Goal: Task Accomplishment & Management: Complete application form

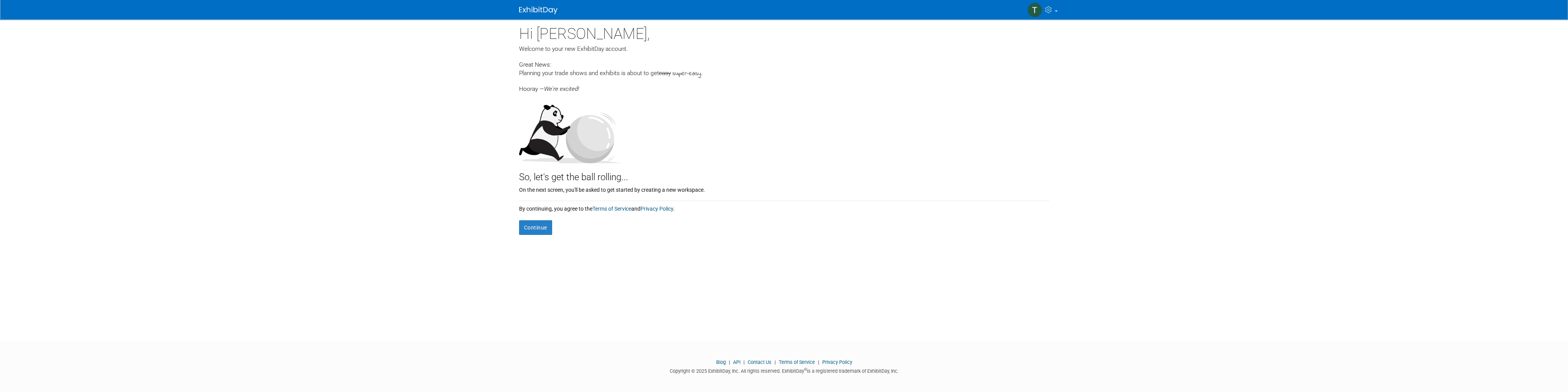
drag, startPoint x: 646, startPoint y: 73, endPoint x: 728, endPoint y: 74, distance: 82.0
click at [728, 74] on div "Planning your trade shows and exhibits is about to get easy super-easy ." at bounding box center [784, 73] width 531 height 9
click at [545, 217] on form "Continue" at bounding box center [784, 223] width 531 height 22
click at [542, 223] on button "Continue" at bounding box center [536, 227] width 33 height 15
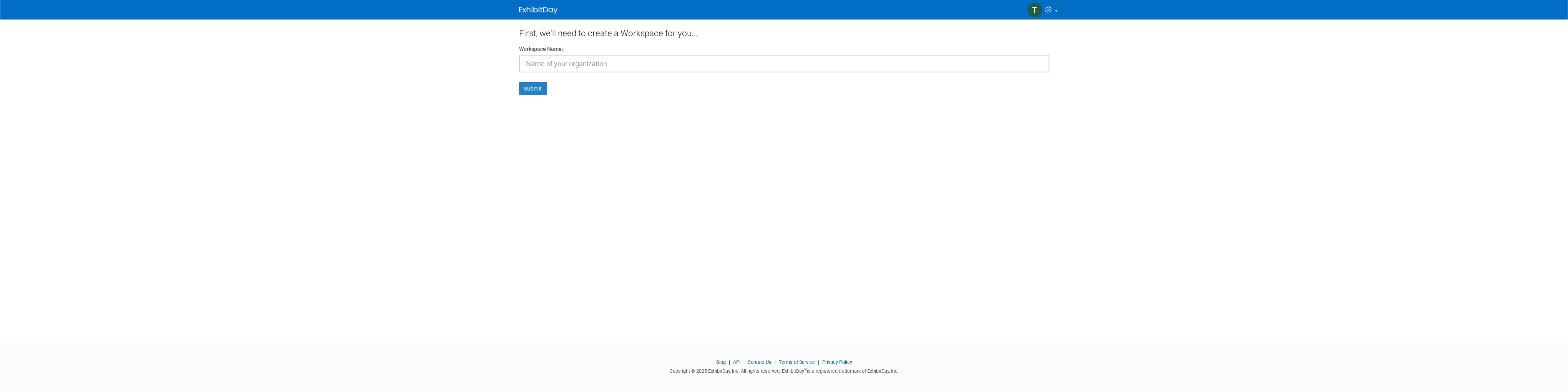
click at [644, 63] on input "text" at bounding box center [784, 63] width 531 height 18
type input "H"
type input "the Hand Safety Tool Company"
click at [539, 92] on button "Submit" at bounding box center [533, 88] width 28 height 13
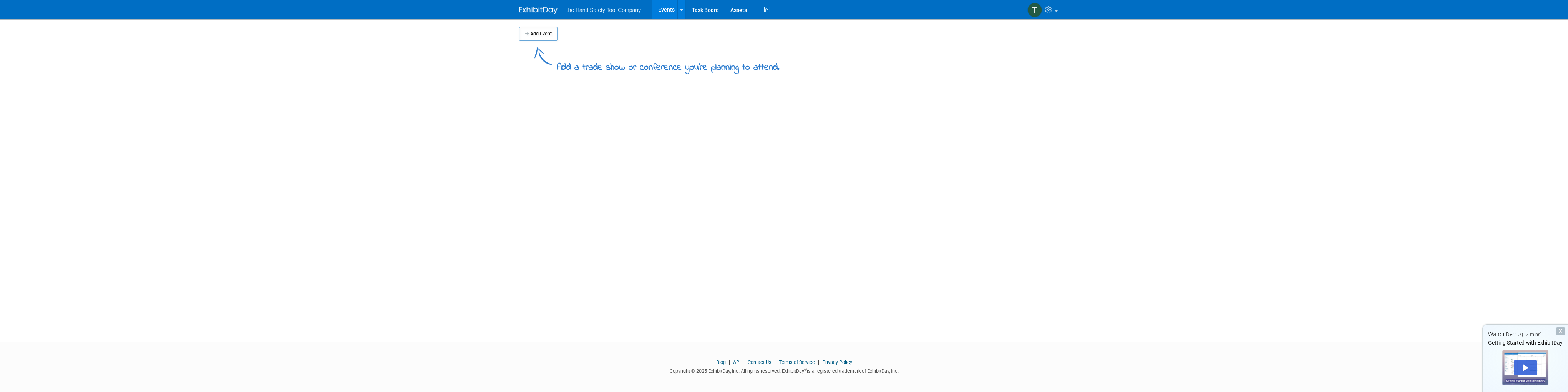
click at [492, 74] on body "the Hand Safety Tool Company Events Add Event Bulk Upload Events Shareable Even…" at bounding box center [784, 196] width 1568 height 392
click at [702, 60] on div "Add a trade show or conference you're planning to attend." at bounding box center [668, 64] width 223 height 18
click at [592, 133] on div "Add Event Add a trade show or conference you're planning to attend. New Event D…" at bounding box center [784, 174] width 542 height 308
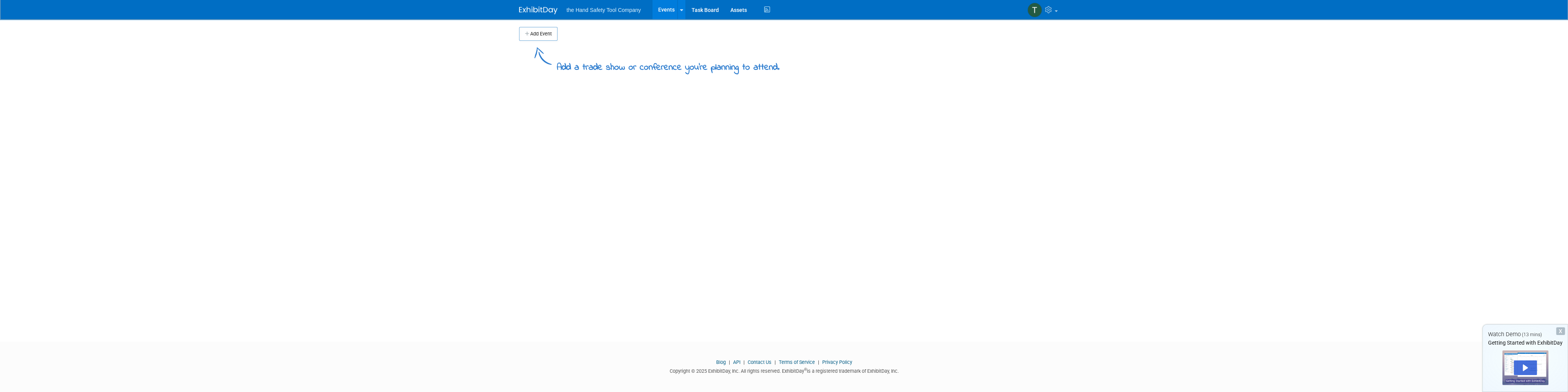
click at [467, 137] on body "the Hand Safety Tool Company Events Add Event Bulk Upload Events Shareable Even…" at bounding box center [784, 196] width 1568 height 392
click at [467, 125] on body "the Hand Safety Tool Company Events Add Event Bulk Upload Events Shareable Even…" at bounding box center [784, 196] width 1568 height 392
click at [537, 36] on button "Add Event" at bounding box center [539, 34] width 39 height 14
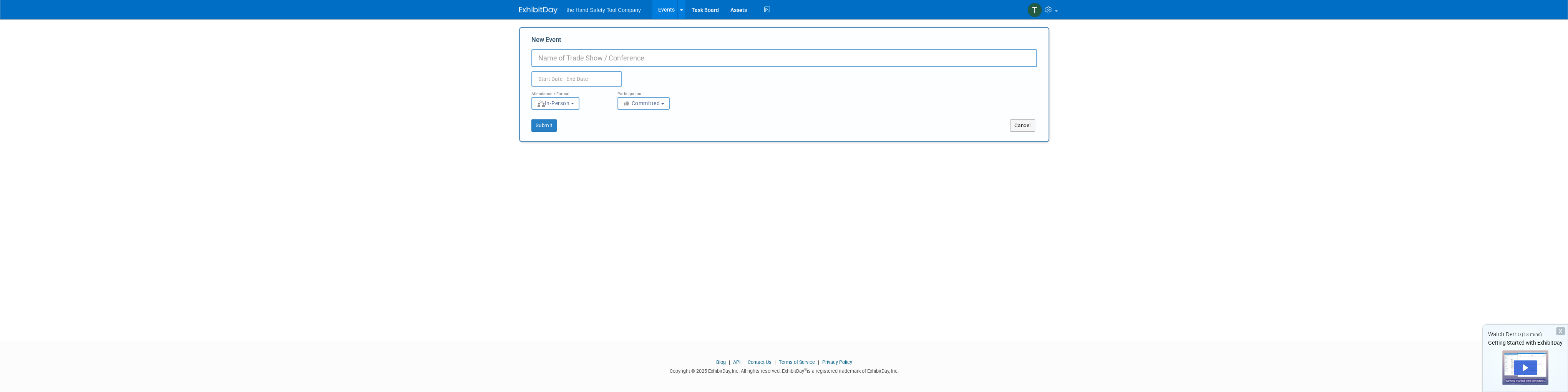
click at [583, 52] on input "New Event" at bounding box center [784, 58] width 506 height 18
click at [586, 56] on input "New Event" at bounding box center [784, 58] width 506 height 18
type input "PBIOS"
click at [587, 73] on input "text" at bounding box center [576, 78] width 91 height 15
click at [568, 164] on span "21" at bounding box center [573, 166] width 15 height 15
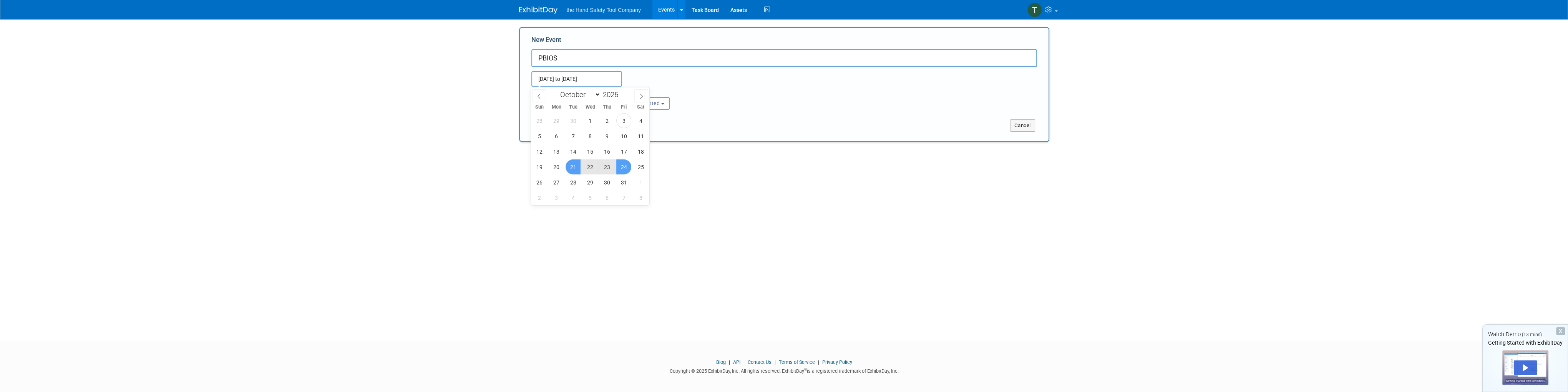
click at [624, 166] on span "24" at bounding box center [624, 166] width 15 height 15
click at [599, 78] on input "Oct 21, 2025 to Oct 24, 2025" at bounding box center [576, 78] width 91 height 15
click at [611, 165] on span "23" at bounding box center [606, 166] width 15 height 15
click at [556, 166] on span "20" at bounding box center [556, 166] width 15 height 15
type input "Oct 20, 2025 to Oct 23, 2025"
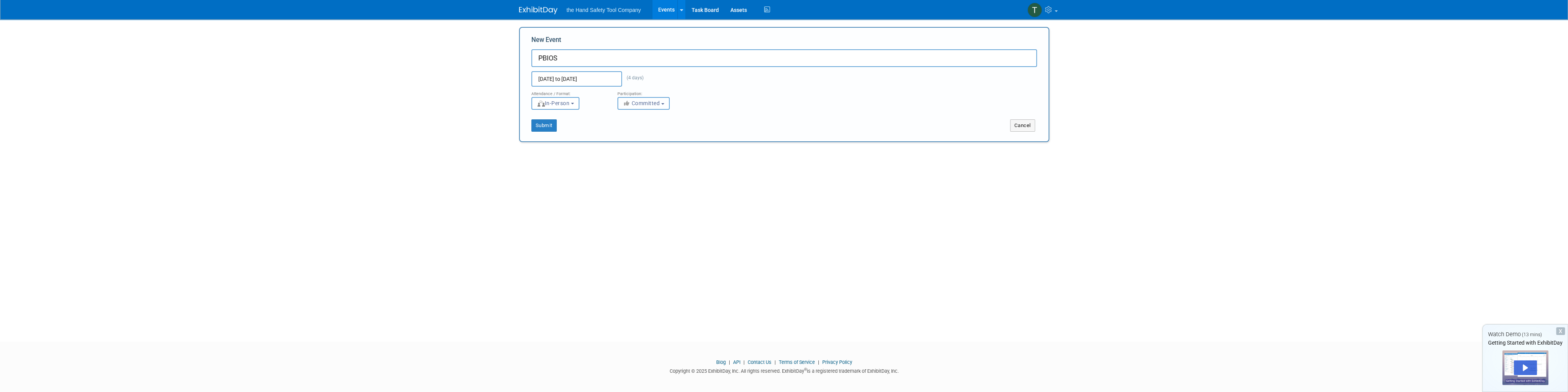
click at [638, 104] on span "Committed" at bounding box center [641, 103] width 37 height 6
click at [638, 103] on span "Committed" at bounding box center [641, 103] width 37 height 6
click at [547, 125] on button "Submit" at bounding box center [544, 125] width 26 height 12
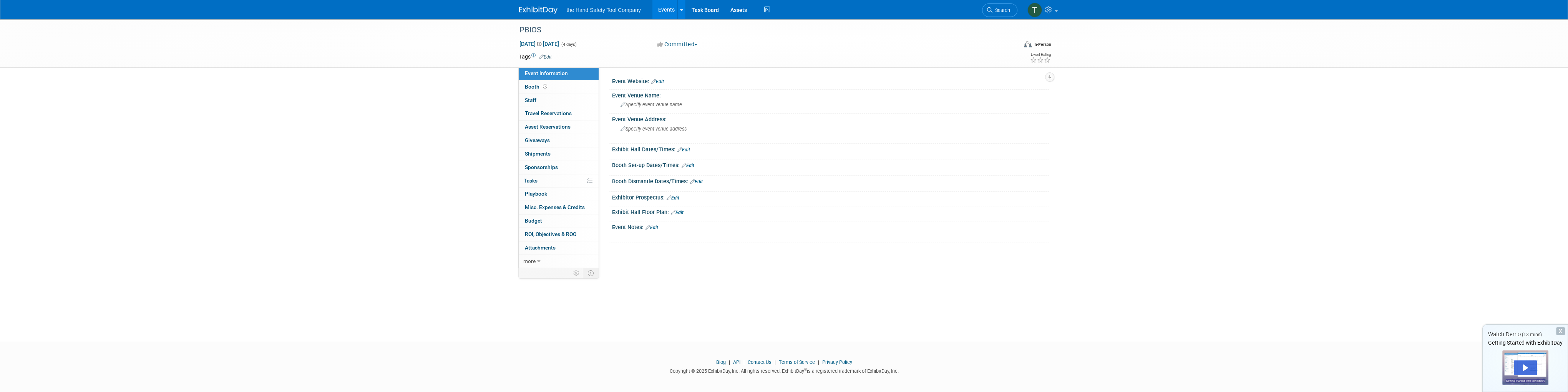
click at [455, 156] on div "PBIOS Oct 20, 2025 to Oct 23, 2025 (4 days) Oct 20, 2025 to Oct 23, 2025 Commit…" at bounding box center [784, 174] width 1568 height 308
click at [392, 143] on div "PBIOS Oct 20, 2025 to Oct 23, 2025 (4 days) Oct 20, 2025 to Oct 23, 2025 Commit…" at bounding box center [784, 174] width 1568 height 308
drag, startPoint x: 395, startPoint y: 145, endPoint x: 386, endPoint y: 149, distance: 9.8
click at [386, 150] on div "PBIOS Oct 20, 2025 to Oct 23, 2025 (4 days) Oct 20, 2025 to Oct 23, 2025 Commit…" at bounding box center [784, 174] width 1568 height 308
click at [531, 99] on span "Staff 0" at bounding box center [531, 100] width 11 height 6
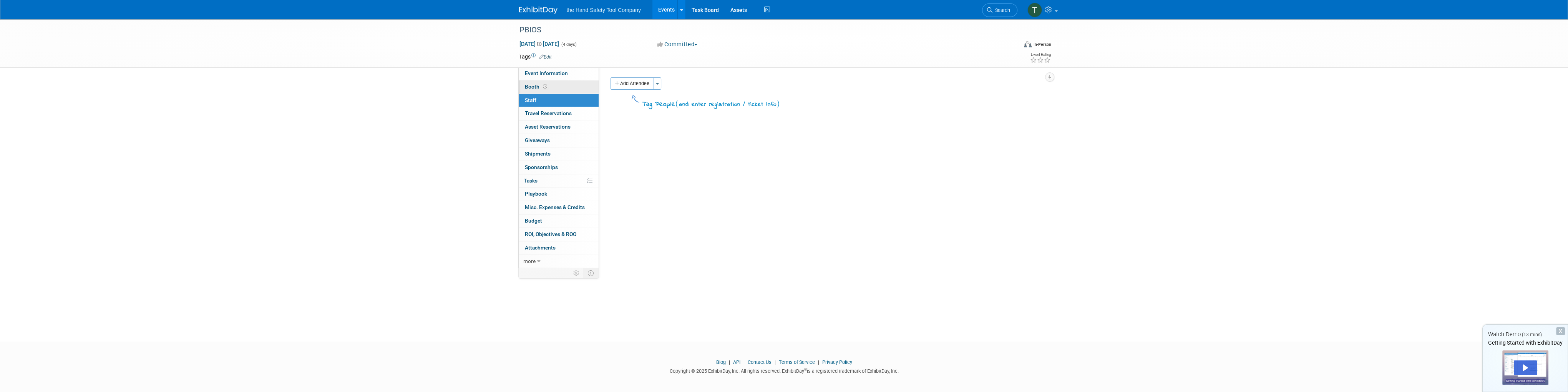
click at [532, 90] on span "Booth" at bounding box center [537, 86] width 24 height 6
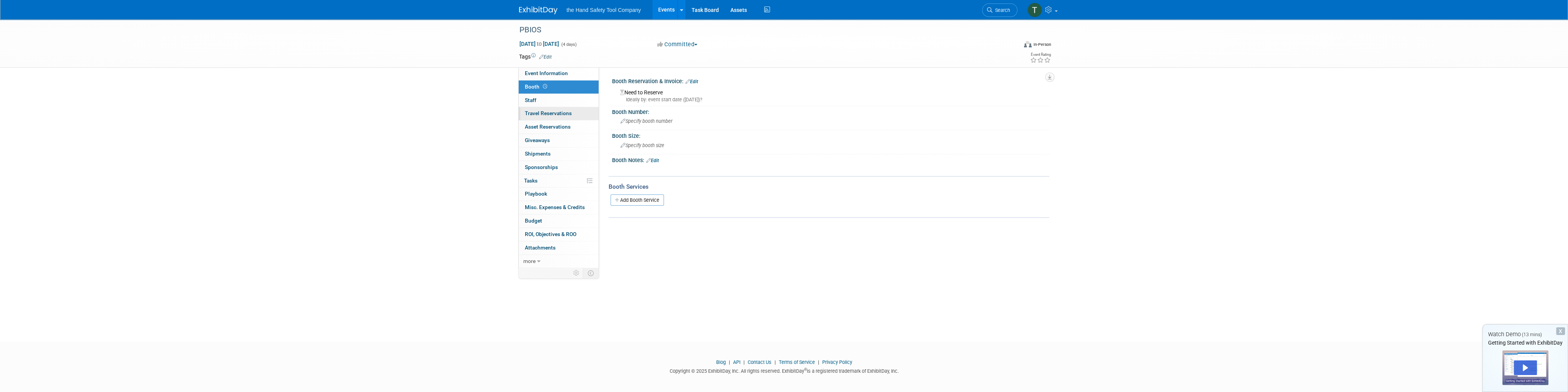
click at [537, 110] on span "Travel Reservations 0" at bounding box center [548, 113] width 47 height 6
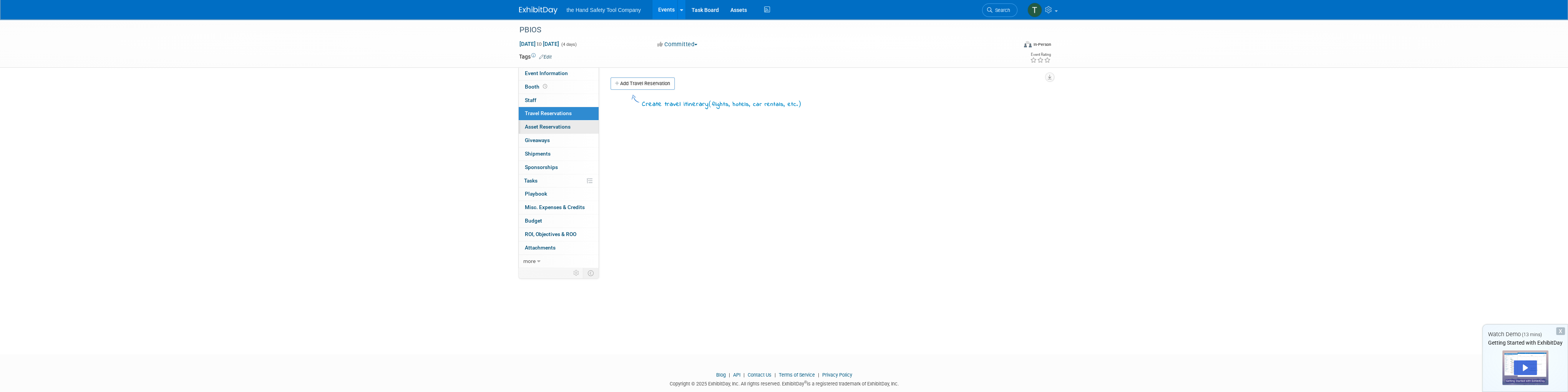
click at [546, 129] on span "Asset Reservations 0" at bounding box center [548, 126] width 46 height 6
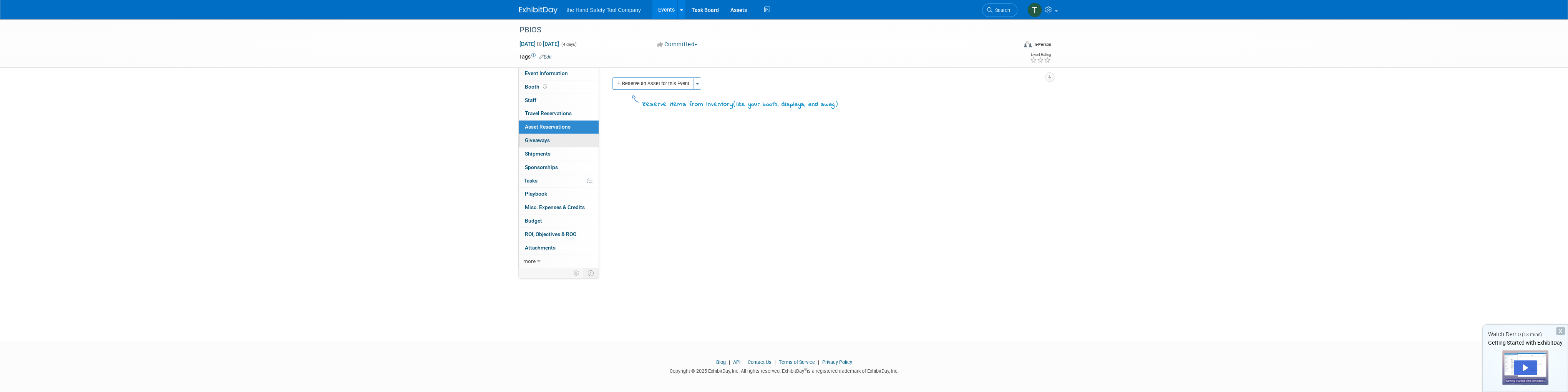
click at [539, 140] on span "Giveaways 0" at bounding box center [538, 139] width 25 height 6
click at [538, 152] on span "Shipments 0" at bounding box center [538, 153] width 26 height 6
click at [553, 166] on span "Sponsorships 0" at bounding box center [542, 166] width 33 height 6
click at [544, 181] on link "0% Tasks 0%" at bounding box center [559, 181] width 80 height 13
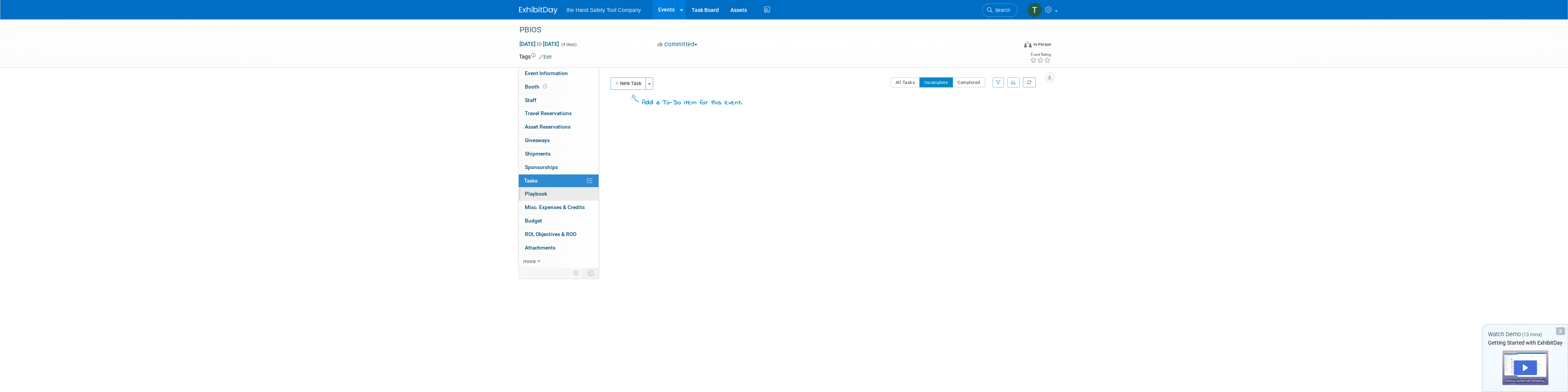
click at [532, 197] on link "0 Playbook 0" at bounding box center [559, 194] width 80 height 13
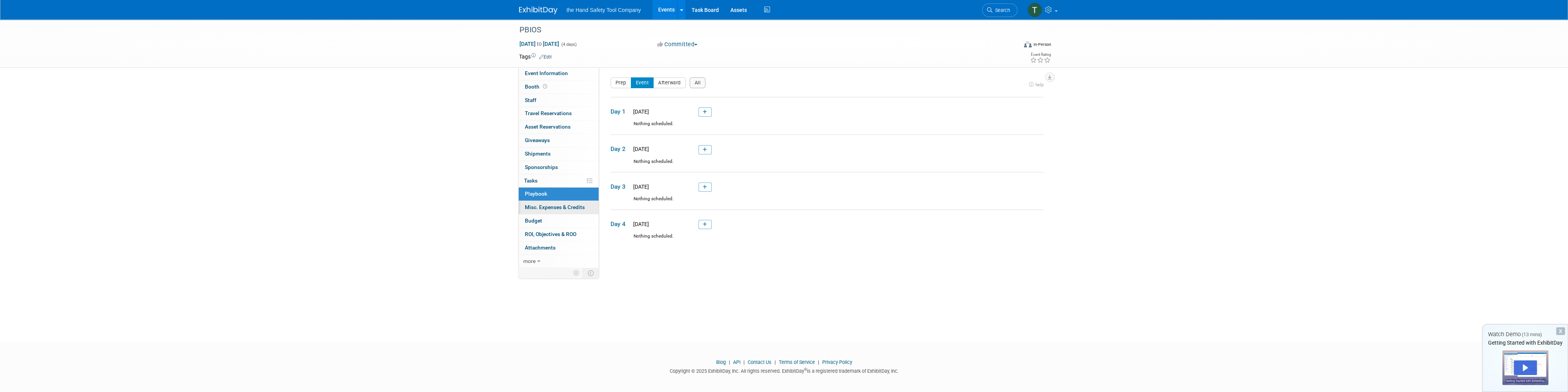
click at [535, 205] on span "Misc. Expenses & Credits 0" at bounding box center [555, 206] width 60 height 6
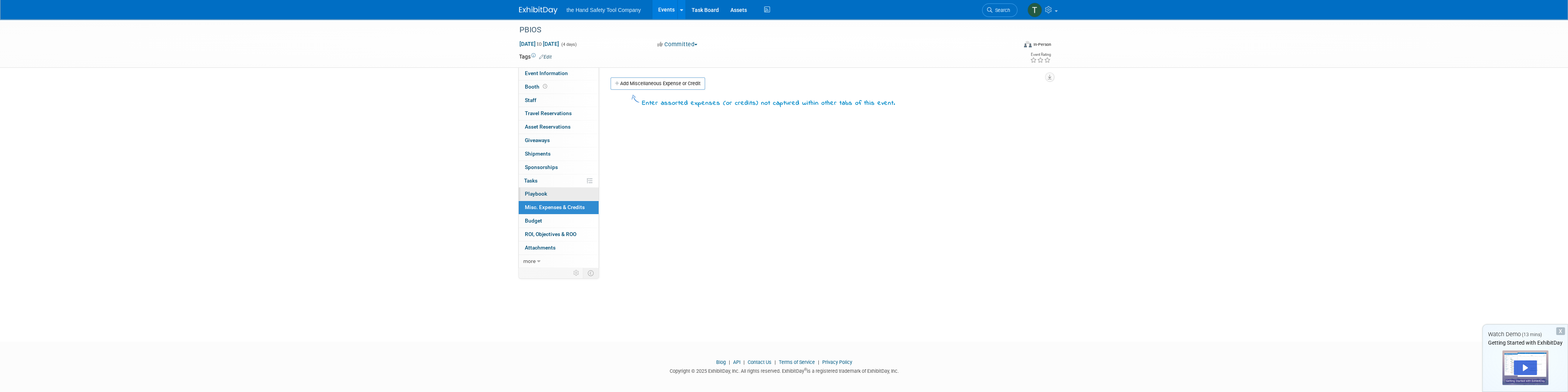
click at [535, 195] on span "Playbook 0" at bounding box center [536, 193] width 22 height 6
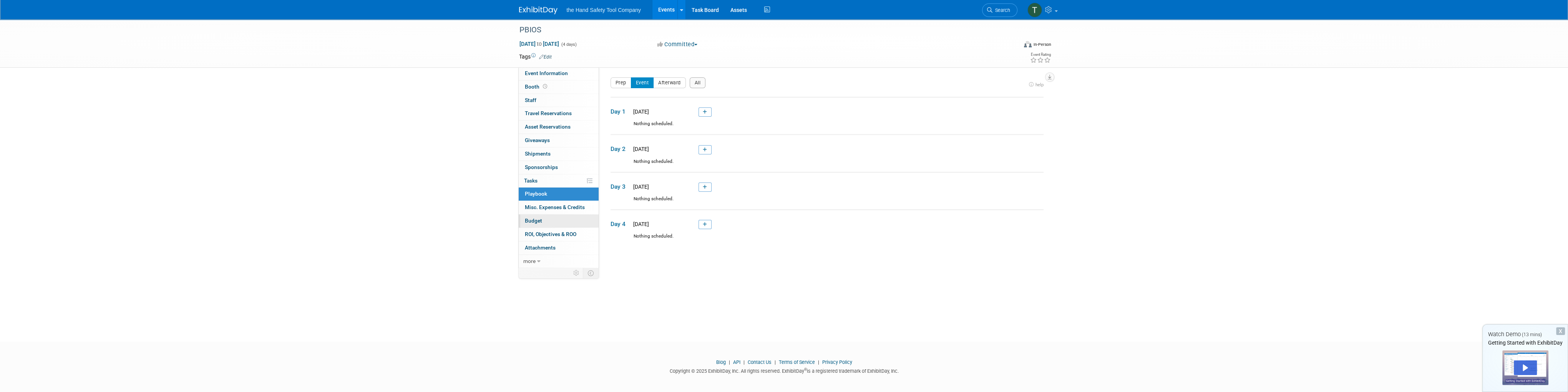
click at [539, 216] on link "Budget" at bounding box center [559, 220] width 80 height 13
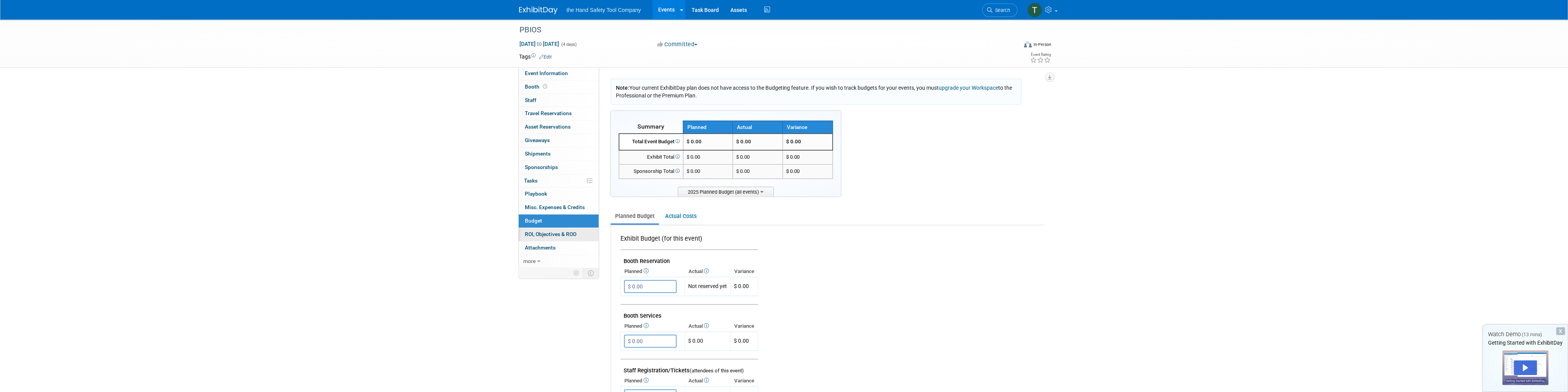
click at [542, 228] on link "0 ROI, Objectives & ROO 0" at bounding box center [559, 234] width 80 height 13
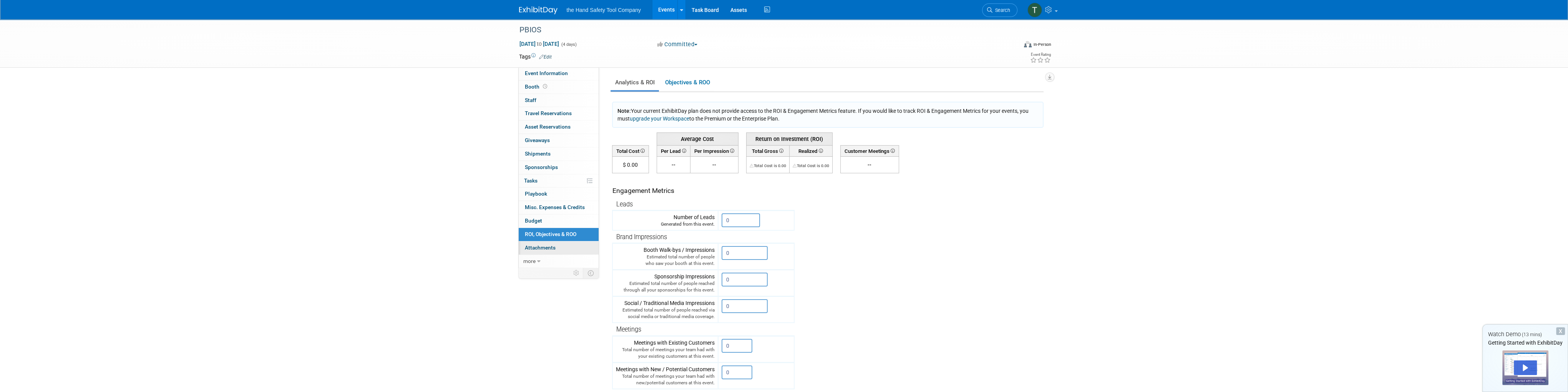
click at [540, 246] on span "Attachments 0" at bounding box center [540, 247] width 31 height 6
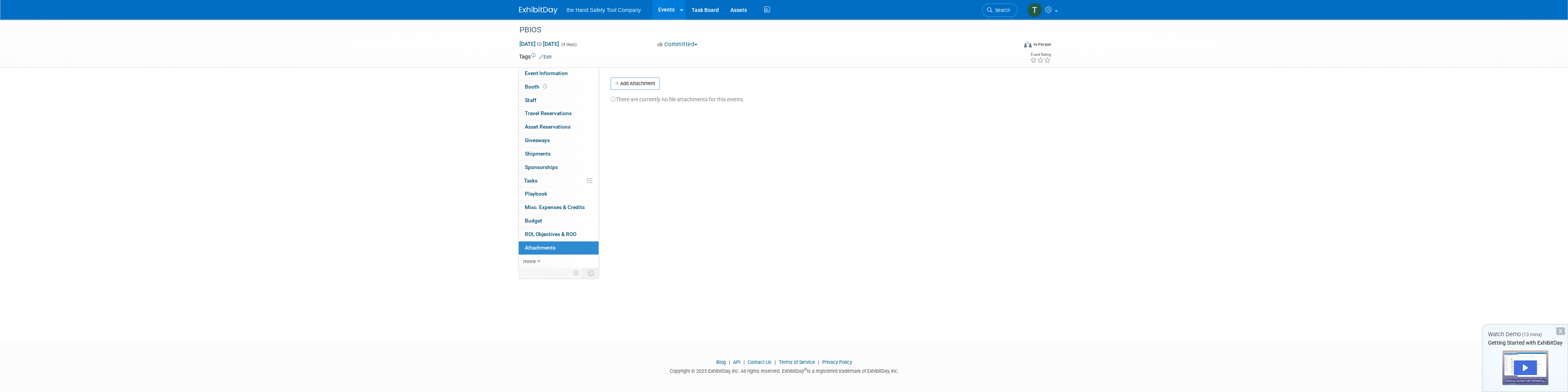
click at [540, 245] on span "Attachments 0" at bounding box center [540, 247] width 31 height 6
click at [446, 237] on div "PBIOS Oct 20, 2025 to Oct 23, 2025 (4 days) Oct 20, 2025 to Oct 23, 2025 Commit…" at bounding box center [784, 174] width 1568 height 308
click at [445, 248] on div "PBIOS Oct 20, 2025 to Oct 23, 2025 (4 days) Oct 20, 2025 to Oct 23, 2025 Commit…" at bounding box center [784, 174] width 1568 height 308
click at [427, 220] on div "PBIOS Oct 20, 2025 to Oct 23, 2025 (4 days) Oct 20, 2025 to Oct 23, 2025 Commit…" at bounding box center [784, 174] width 1568 height 308
click at [555, 70] on span "Event Information" at bounding box center [546, 72] width 43 height 6
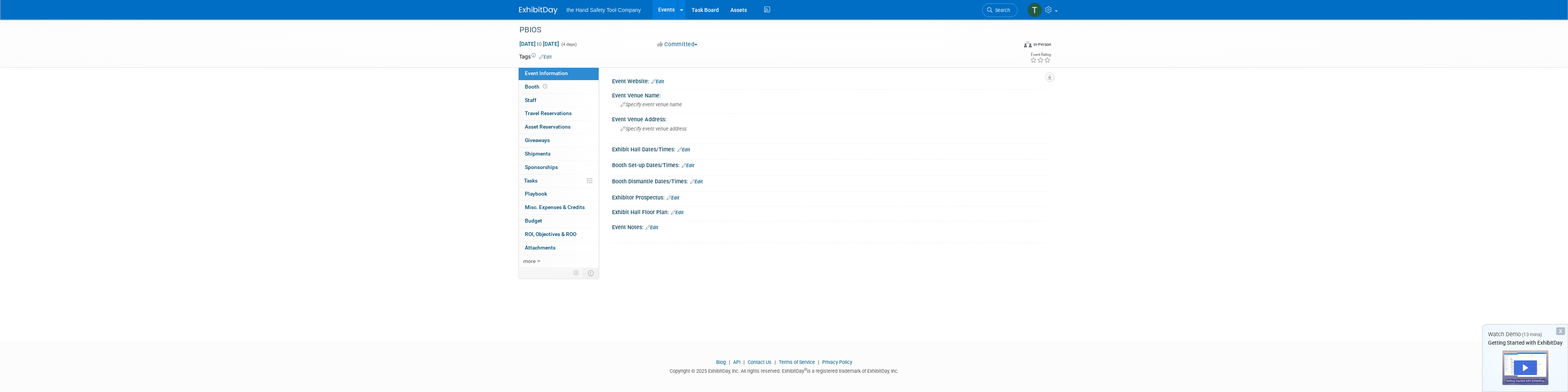
click at [507, 206] on div "PBIOS Oct 20, 2025 to Oct 23, 2025 (4 days) Oct 20, 2025 to Oct 23, 2025 Commit…" at bounding box center [784, 174] width 1568 height 308
drag, startPoint x: 487, startPoint y: 213, endPoint x: 478, endPoint y: 213, distance: 9.0
click at [478, 213] on div "PBIOS Oct 20, 2025 to Oct 23, 2025 (4 days) Oct 20, 2025 to Oct 23, 2025 Commit…" at bounding box center [784, 174] width 1568 height 308
click at [972, 252] on div "Event Website: Edit Event Venue Name: Specify event venue name Edit Save Changes" at bounding box center [824, 166] width 451 height 200
drag, startPoint x: 259, startPoint y: 129, endPoint x: 270, endPoint y: 72, distance: 58.1
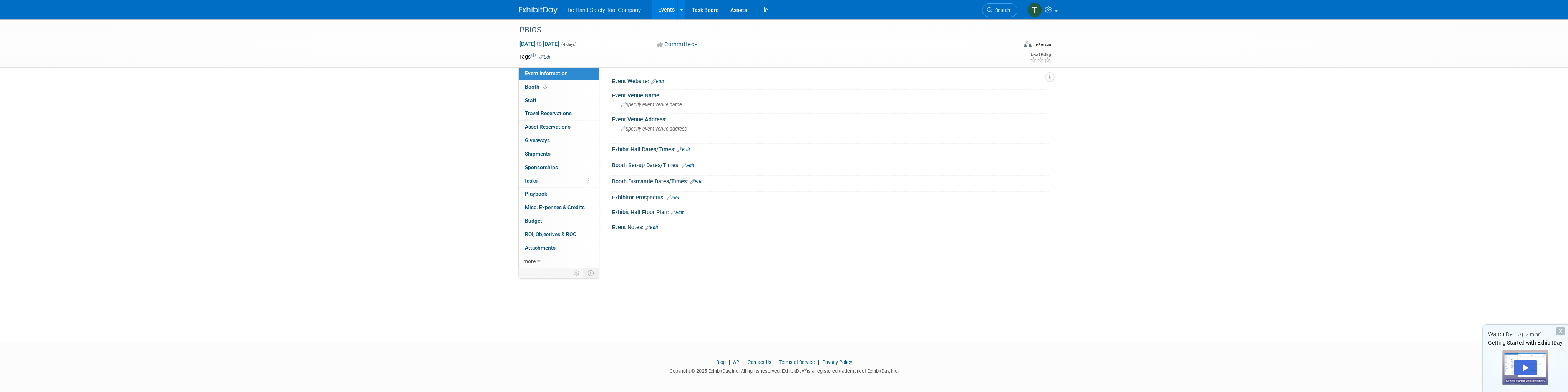
click at [260, 124] on div "PBIOS Oct 20, 2025 to Oct 23, 2025 (4 days) Oct 20, 2025 to Oct 23, 2025 Commit…" at bounding box center [784, 174] width 1568 height 308
click at [701, 9] on link "Task Board" at bounding box center [706, 10] width 39 height 19
